Goal: Task Accomplishment & Management: Complete application form

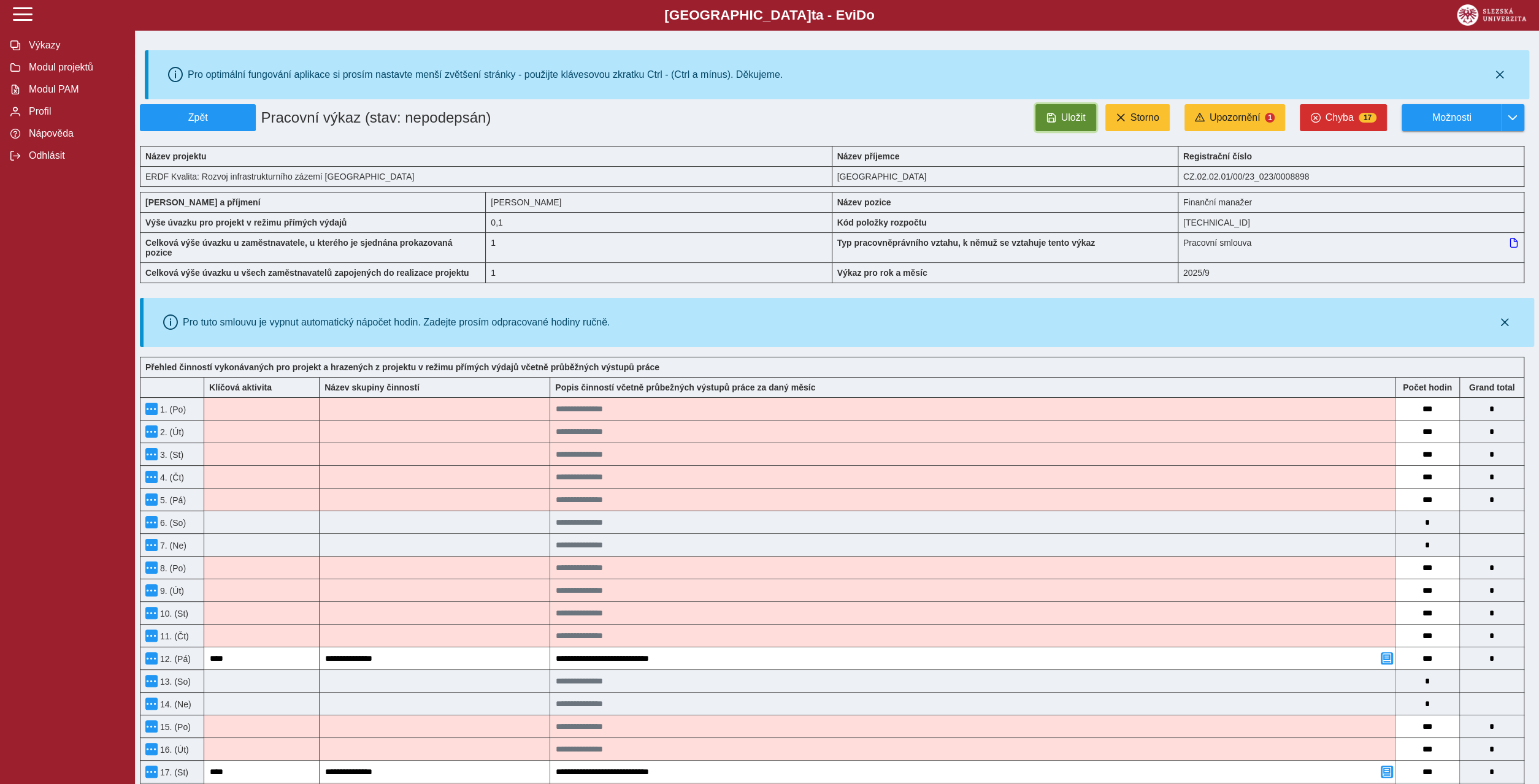
click at [1056, 113] on span "button" at bounding box center [1051, 118] width 10 height 10
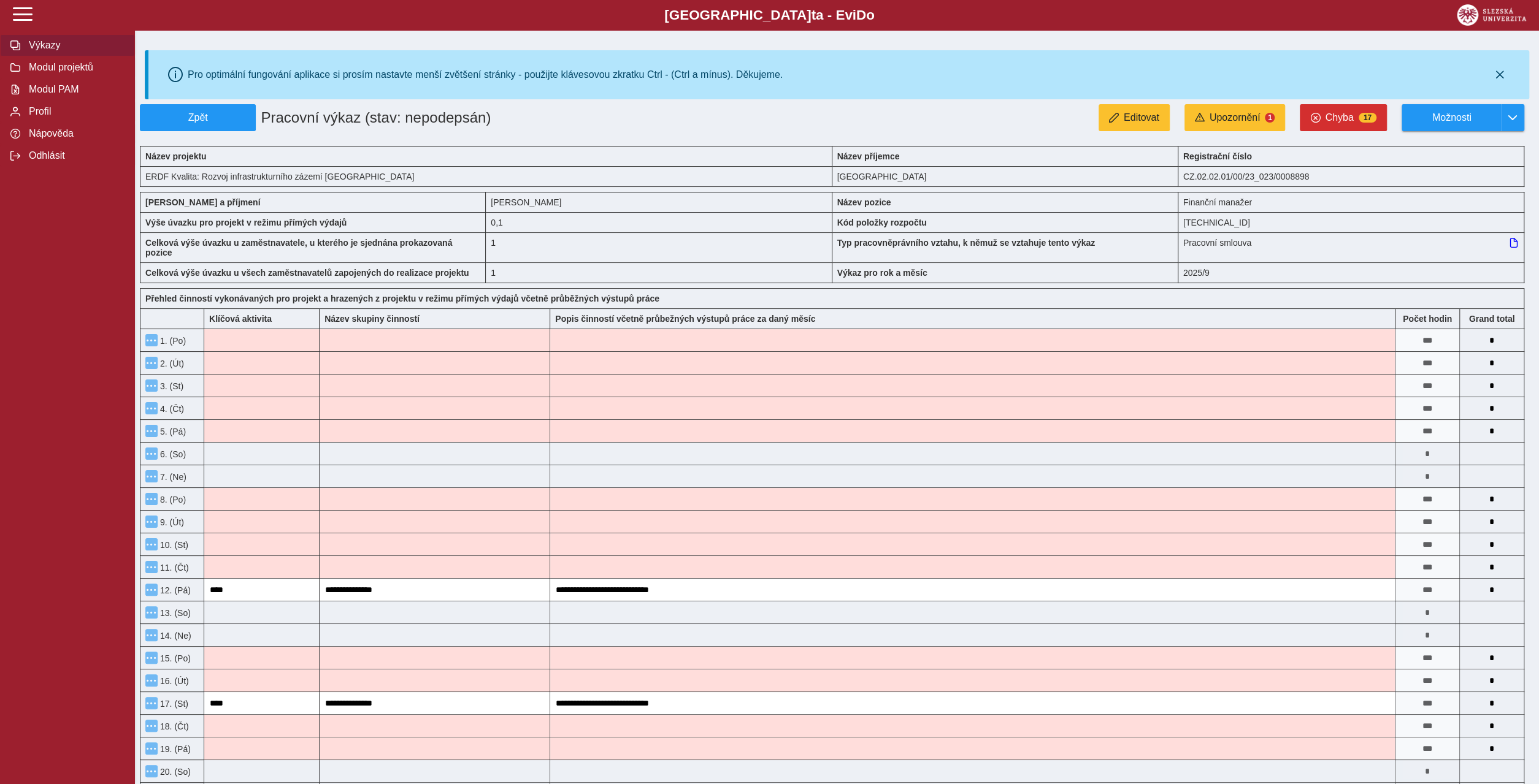
click at [37, 51] on span "Výkazy" at bounding box center [75, 46] width 100 height 11
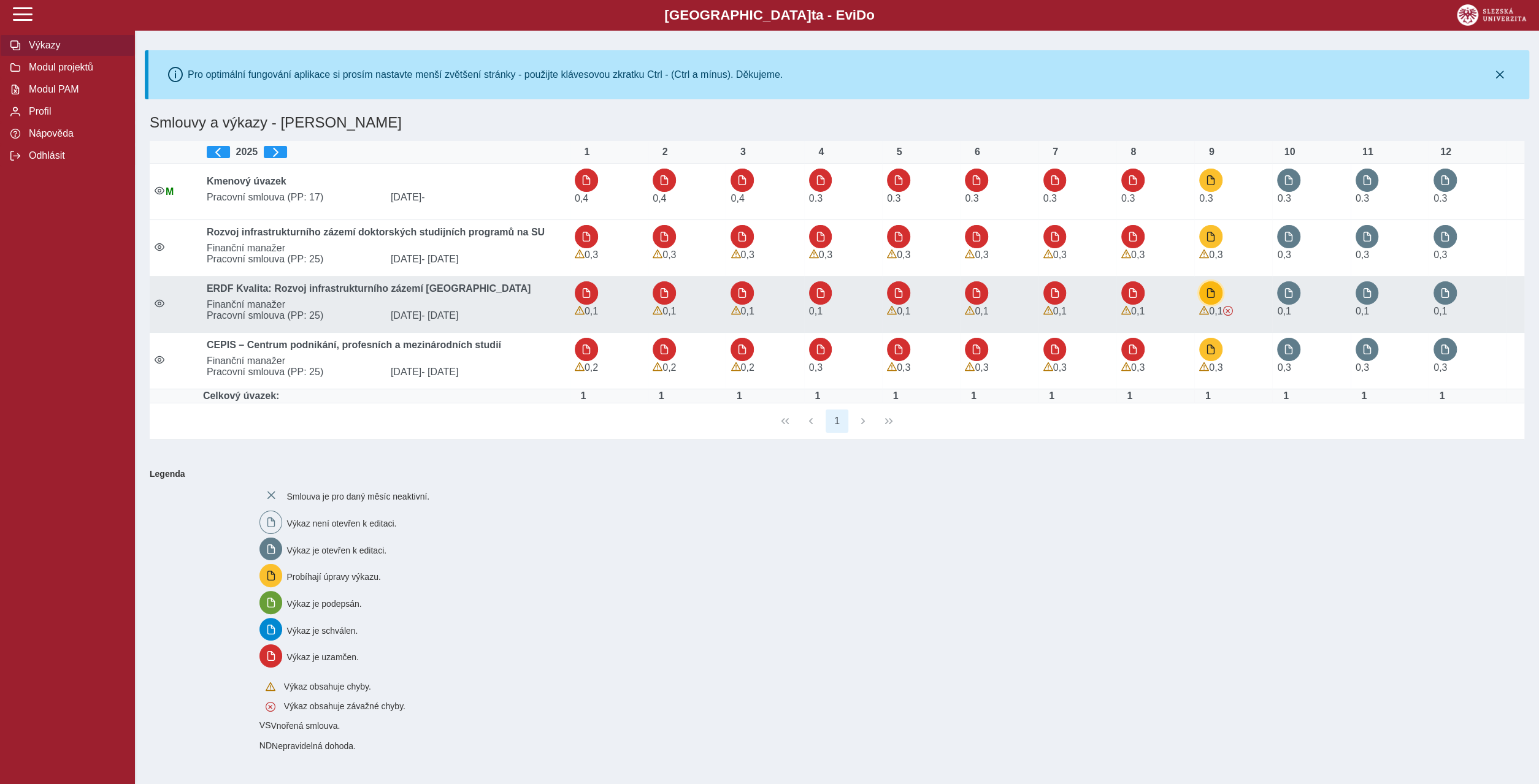
click at [1210, 288] on span "button" at bounding box center [1210, 293] width 10 height 10
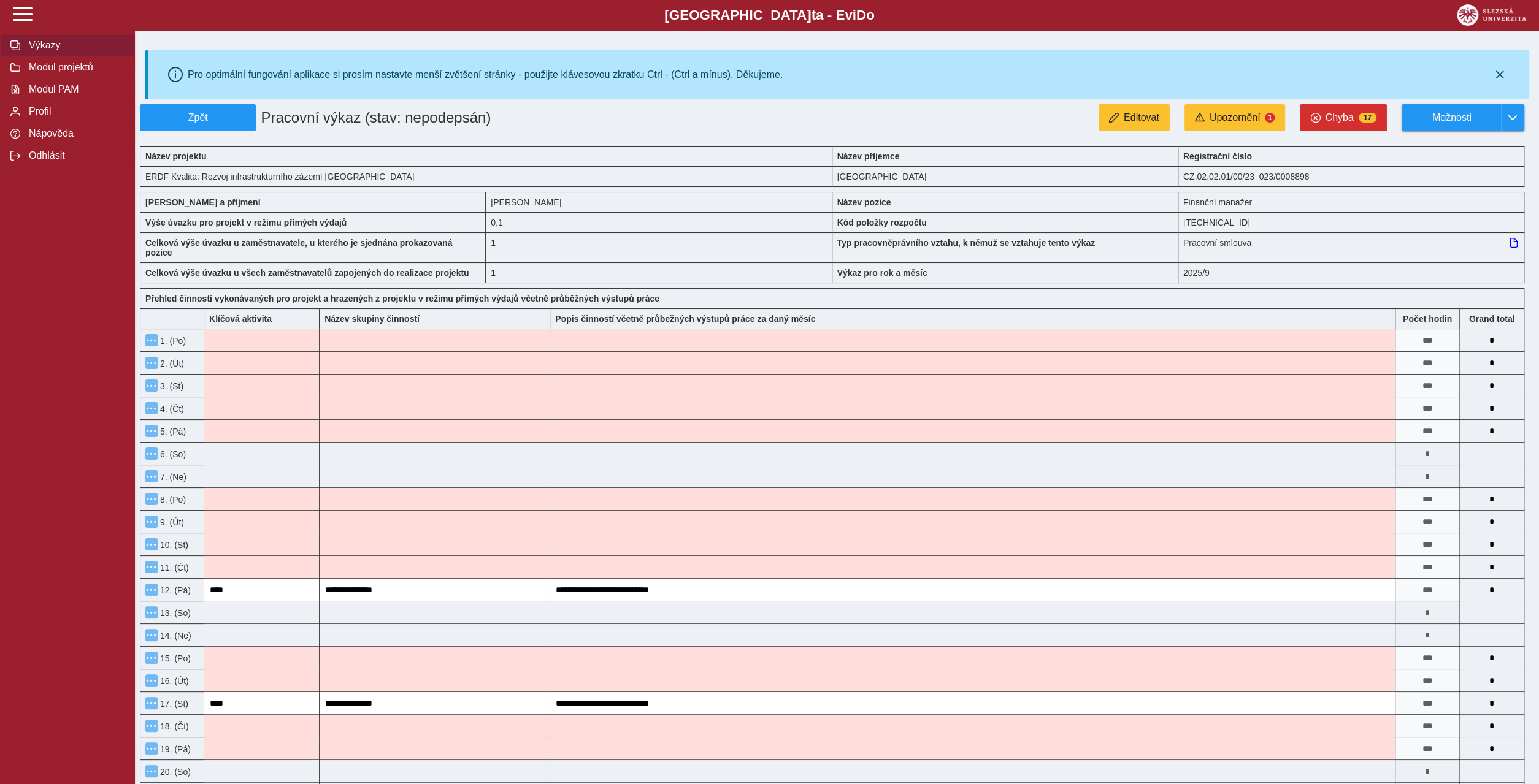
click at [34, 51] on span "Výkazy" at bounding box center [75, 46] width 100 height 11
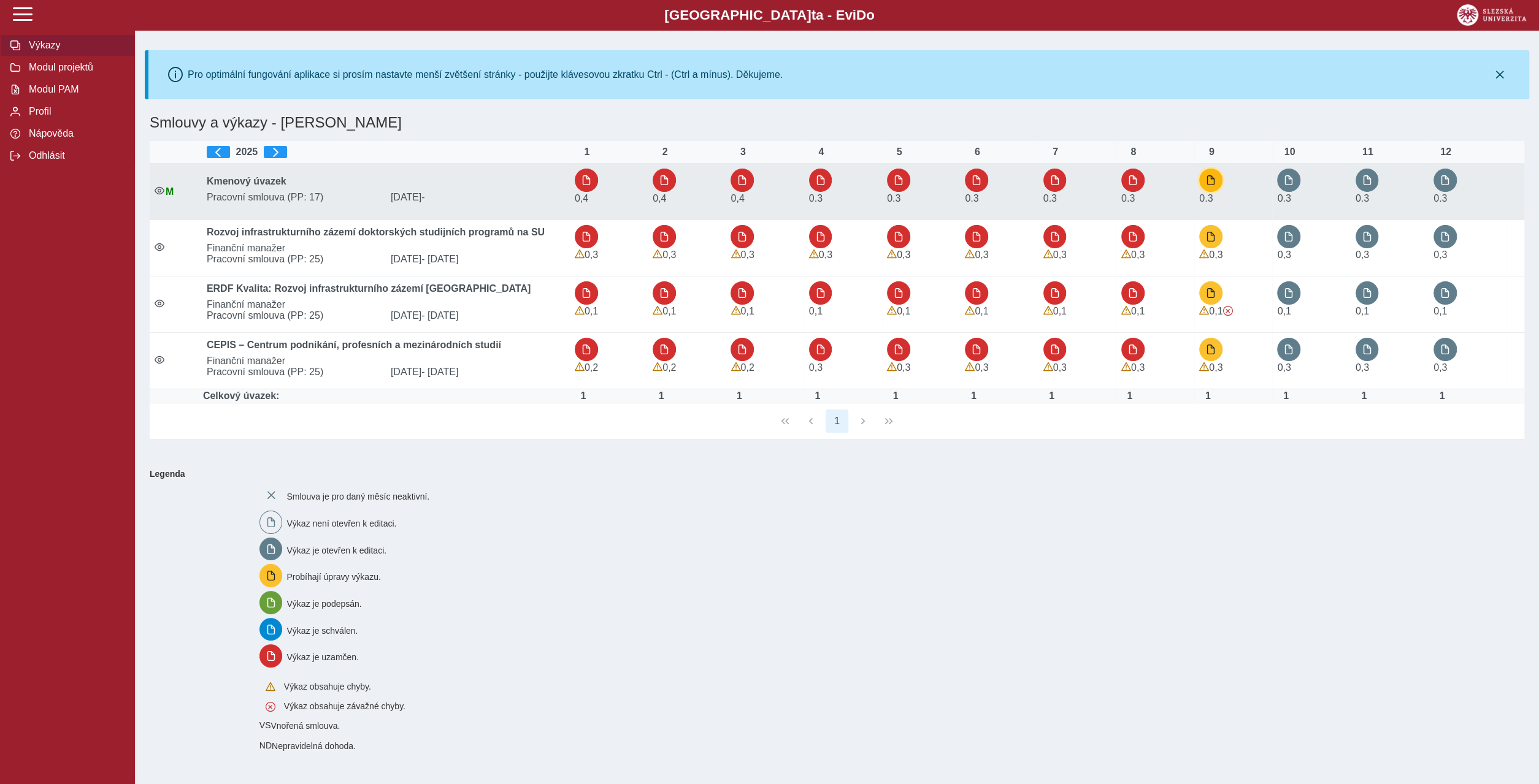
click at [1211, 176] on button "button" at bounding box center [1210, 180] width 24 height 24
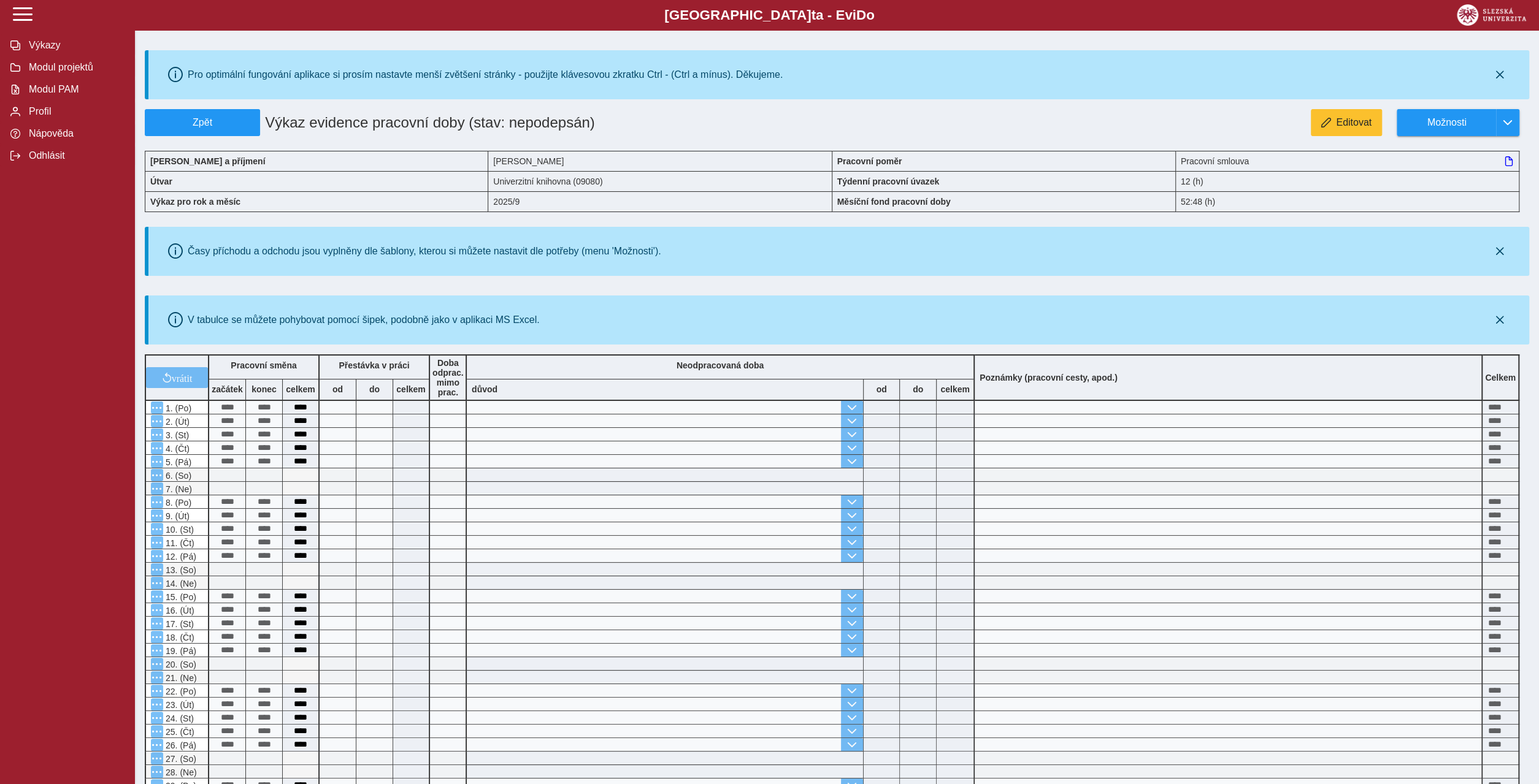
scroll to position [158, 0]
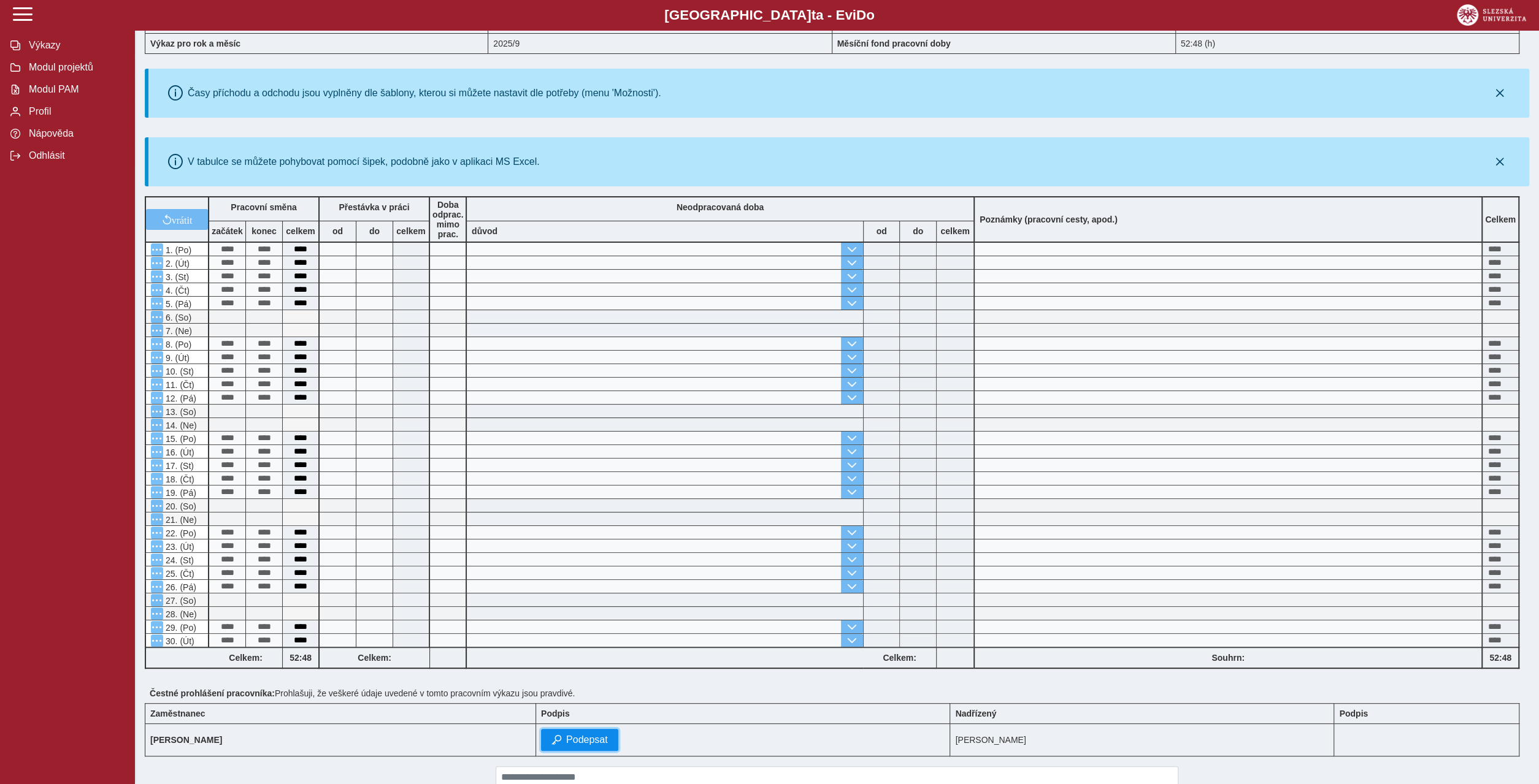
click at [566, 734] on span "Podepsat" at bounding box center [587, 740] width 42 height 11
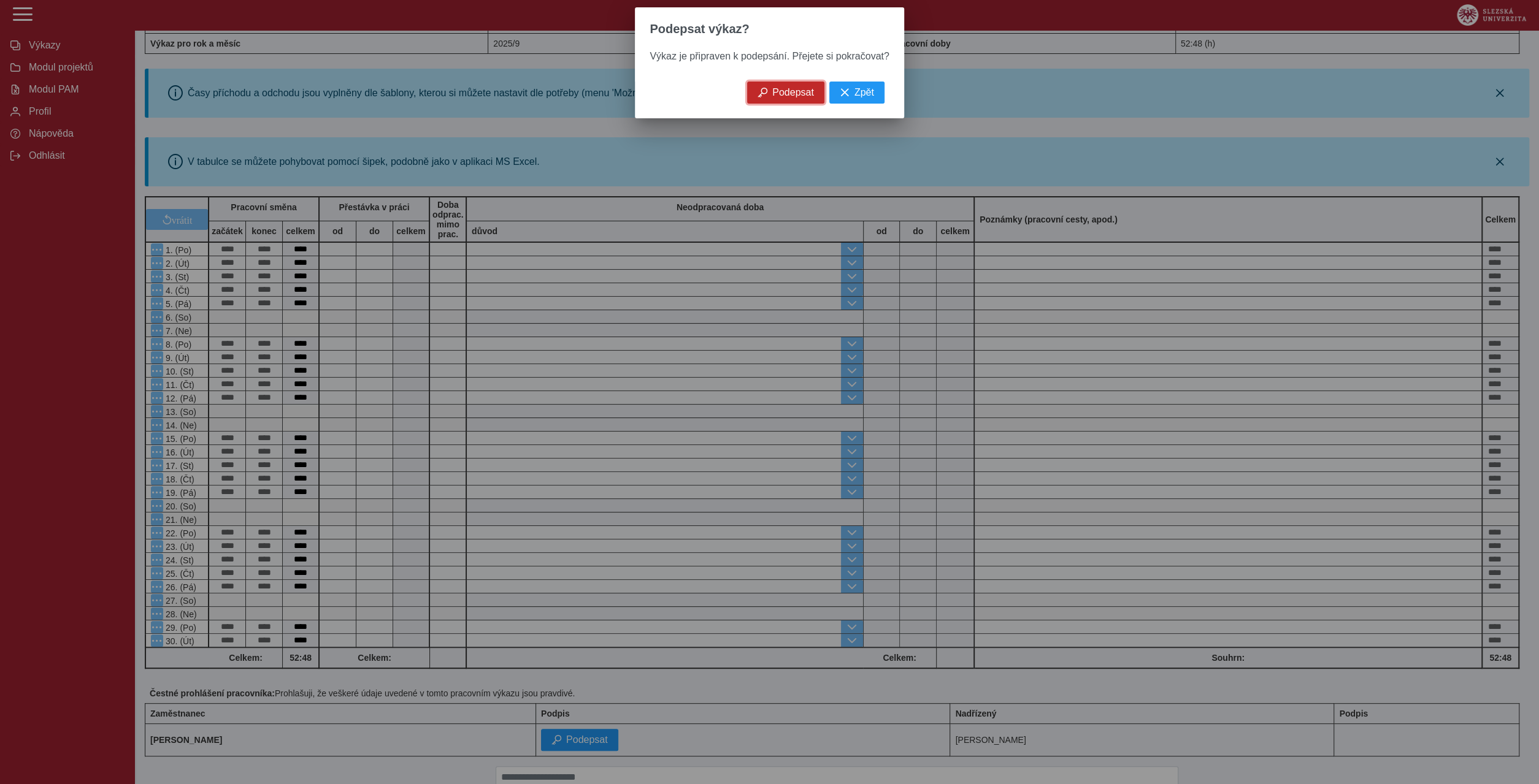
click at [787, 87] on span "Podepsat" at bounding box center [793, 93] width 42 height 11
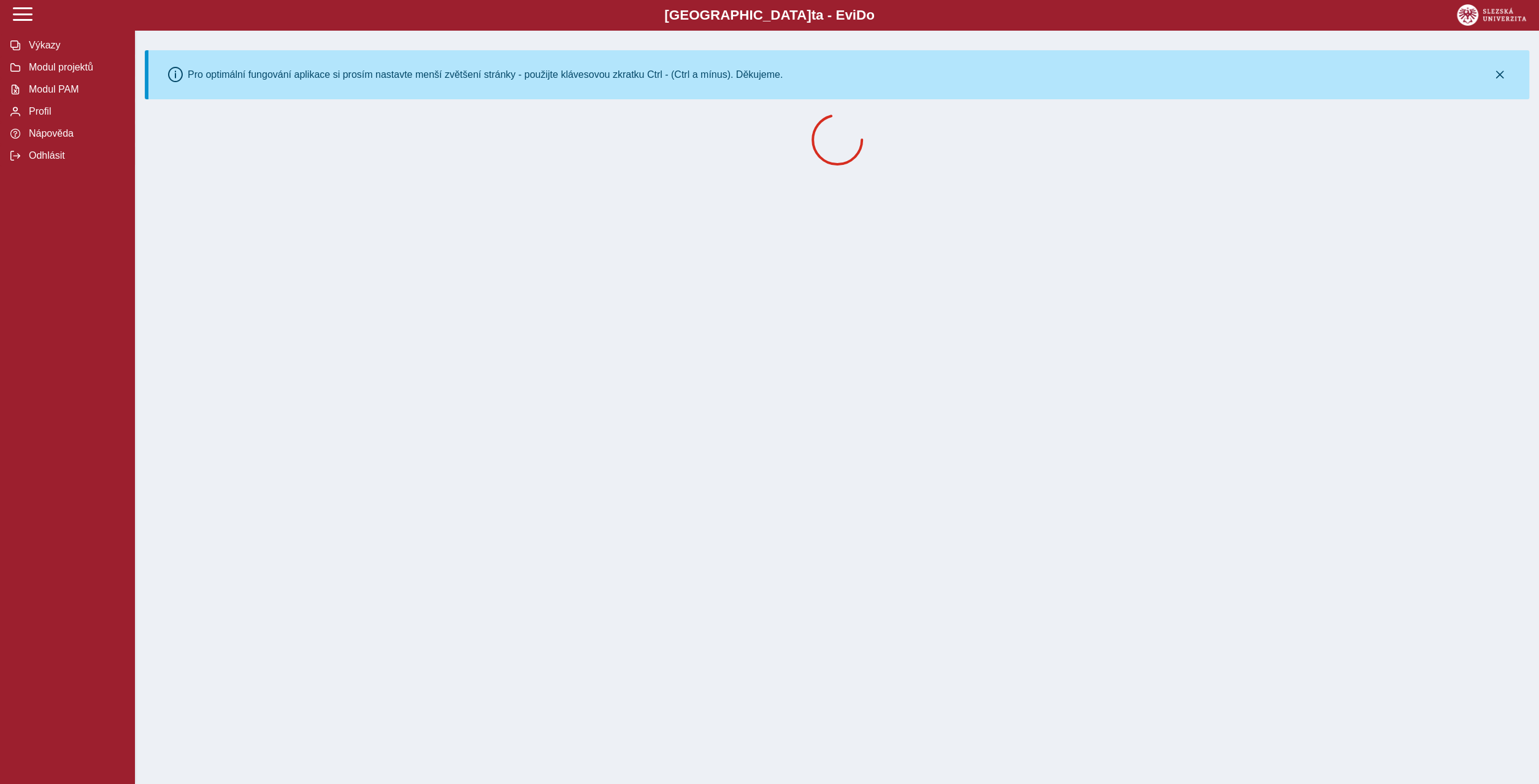
scroll to position [0, 0]
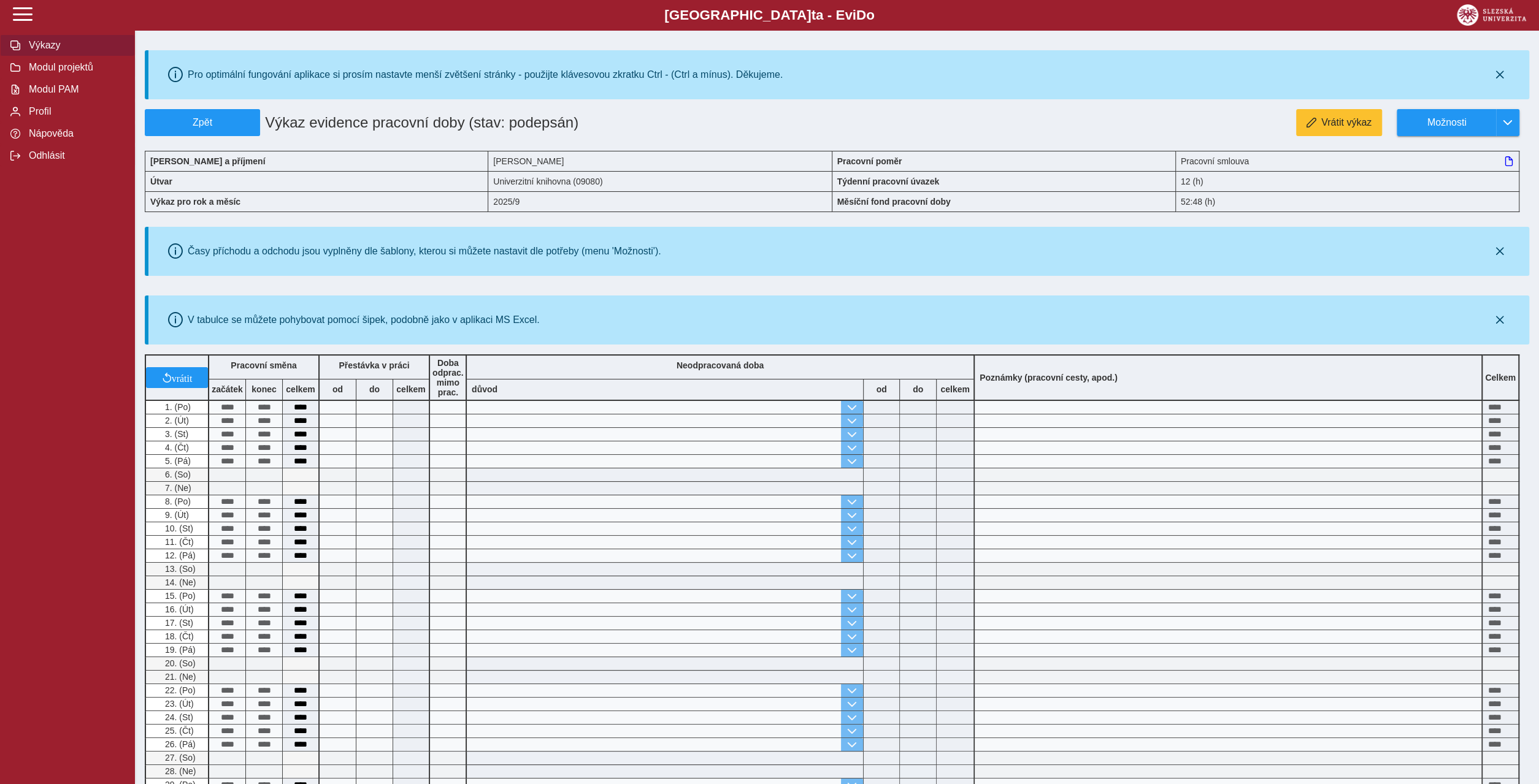
click at [37, 51] on span "Výkazy" at bounding box center [75, 46] width 100 height 11
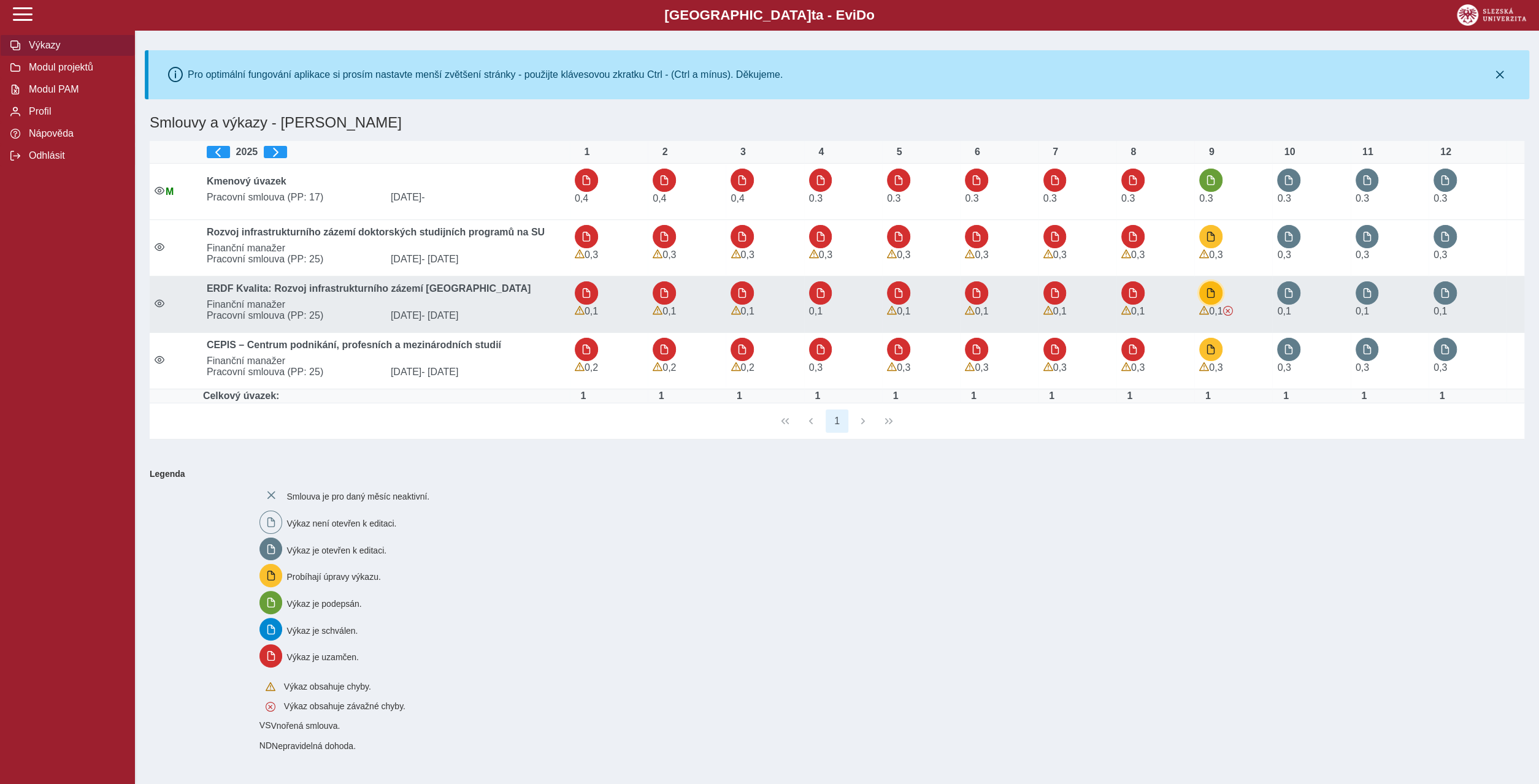
click at [1216, 281] on button "button" at bounding box center [1210, 293] width 24 height 24
